Goal: Task Accomplishment & Management: Complete application form

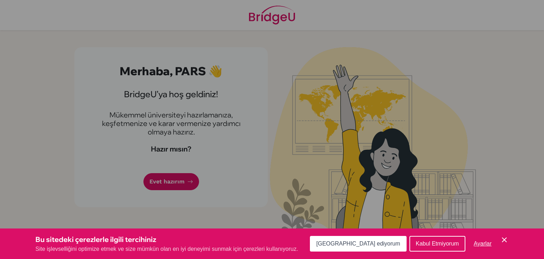
click at [376, 243] on font "[GEOGRAPHIC_DATA] ediyorum" at bounding box center [359, 243] width 84 height 6
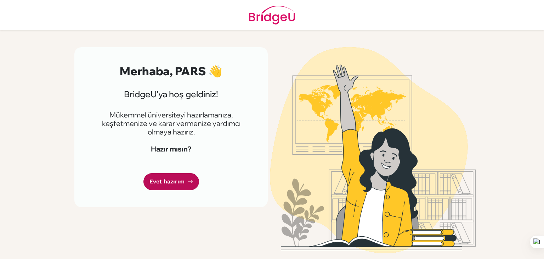
click at [185, 181] on link "Evet hazırım" at bounding box center [172, 181] width 56 height 17
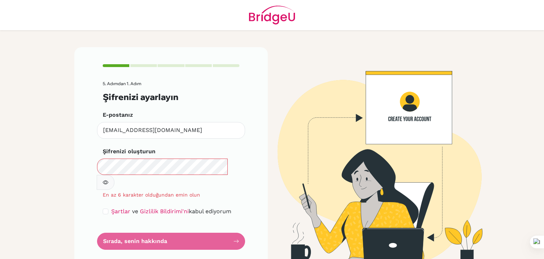
click at [107, 181] on icon "button" at bounding box center [106, 182] width 2 height 2
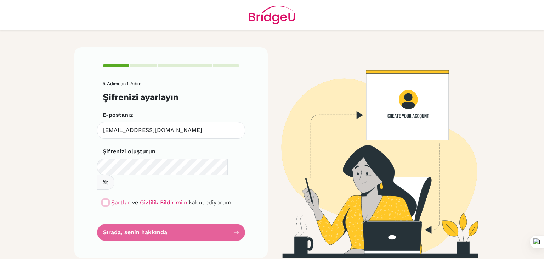
click at [107, 200] on input "checkbox" at bounding box center [106, 203] width 6 height 6
checkbox input "true"
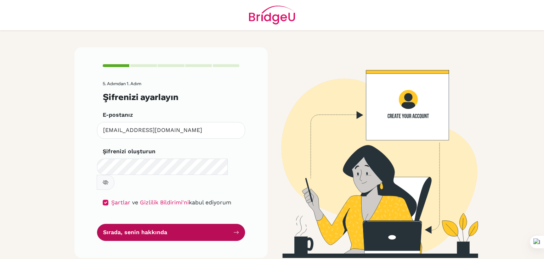
click at [193, 224] on button "Sırada, senin hakkında" at bounding box center [171, 232] width 148 height 17
